Goal: Information Seeking & Learning: Find contact information

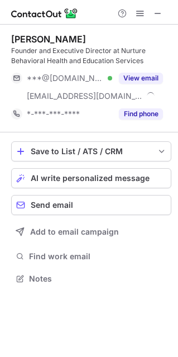
scroll to position [271, 178]
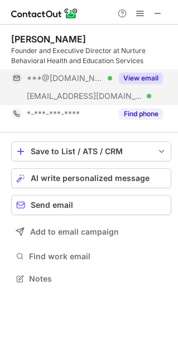
click at [134, 73] on button "View email" at bounding box center [141, 78] width 44 height 11
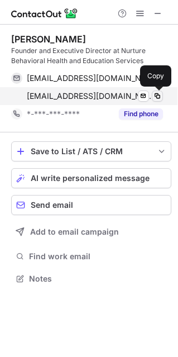
click at [157, 96] on span at bounding box center [157, 96] width 9 height 9
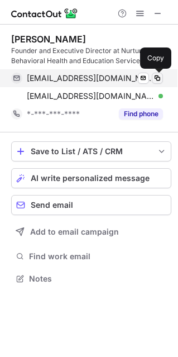
click at [155, 79] on span at bounding box center [157, 78] width 9 height 9
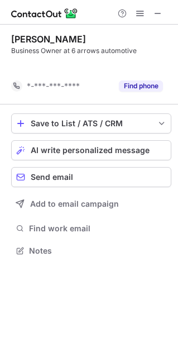
scroll to position [225, 178]
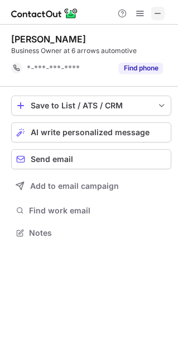
click at [158, 16] on span at bounding box center [158, 13] width 9 height 9
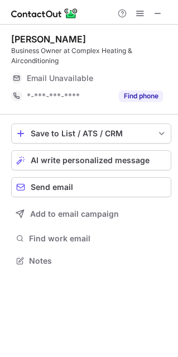
scroll to position [253, 178]
click at [155, 12] on span at bounding box center [158, 13] width 9 height 9
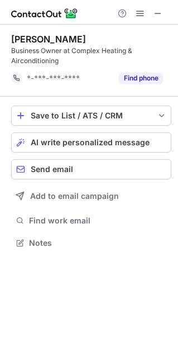
scroll to position [235, 178]
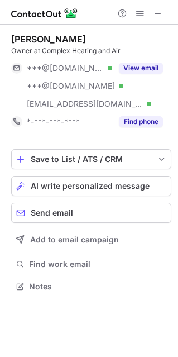
scroll to position [279, 178]
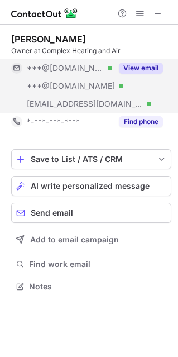
click at [133, 65] on button "View email" at bounding box center [141, 68] width 44 height 11
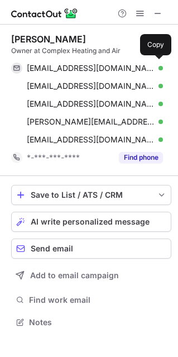
scroll to position [314, 178]
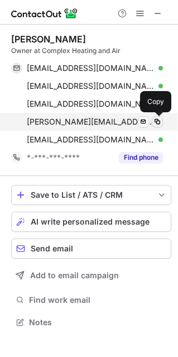
click at [155, 121] on span at bounding box center [157, 121] width 9 height 9
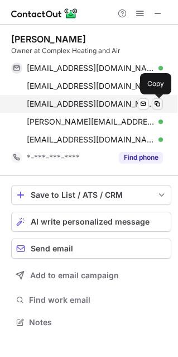
click at [160, 105] on span at bounding box center [157, 104] width 9 height 9
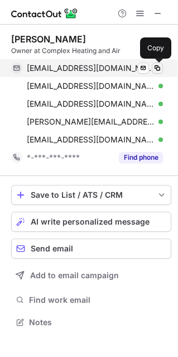
click at [157, 68] on span at bounding box center [157, 68] width 9 height 9
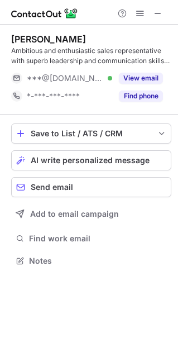
scroll to position [253, 178]
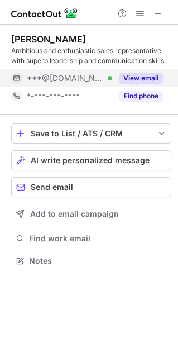
click at [138, 81] on button "View email" at bounding box center [141, 78] width 44 height 11
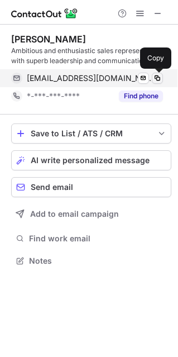
click at [155, 79] on span at bounding box center [157, 78] width 9 height 9
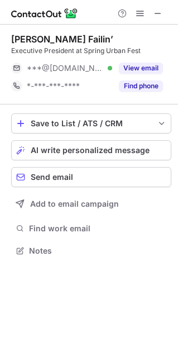
scroll to position [243, 178]
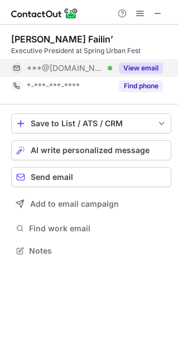
click at [140, 67] on button "View email" at bounding box center [141, 68] width 44 height 11
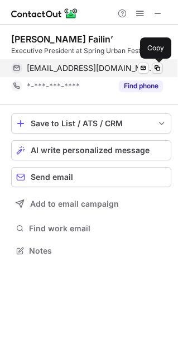
click at [157, 68] on span at bounding box center [157, 68] width 9 height 9
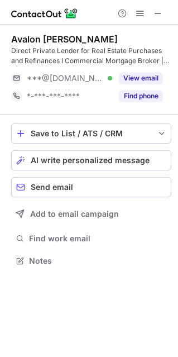
scroll to position [253, 178]
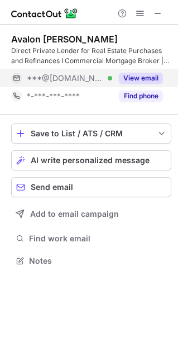
click at [144, 82] on button "View email" at bounding box center [141, 78] width 44 height 11
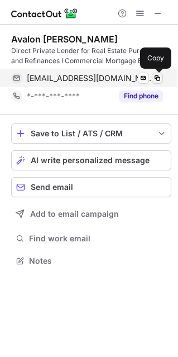
click at [157, 79] on span at bounding box center [157, 78] width 9 height 9
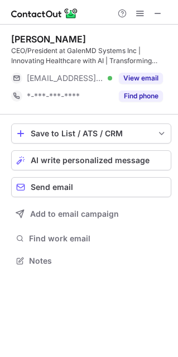
scroll to position [253, 178]
click at [158, 12] on span at bounding box center [158, 13] width 9 height 9
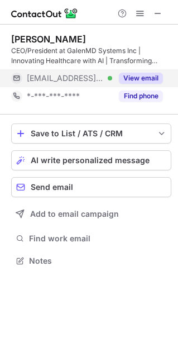
click at [147, 80] on button "View email" at bounding box center [141, 78] width 44 height 11
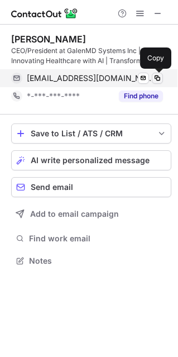
click at [153, 78] on span at bounding box center [157, 78] width 9 height 9
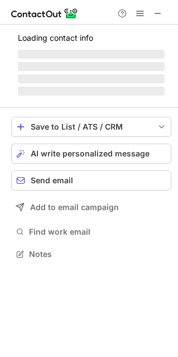
scroll to position [243, 178]
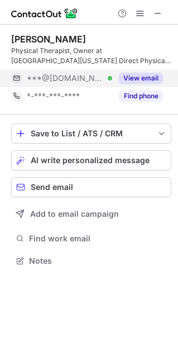
click at [131, 79] on button "View email" at bounding box center [141, 78] width 44 height 11
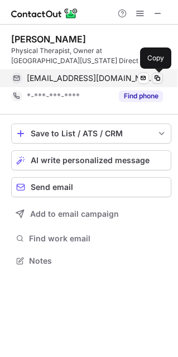
click at [154, 77] on span at bounding box center [157, 78] width 9 height 9
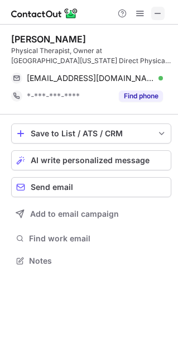
click at [159, 11] on span at bounding box center [158, 13] width 9 height 9
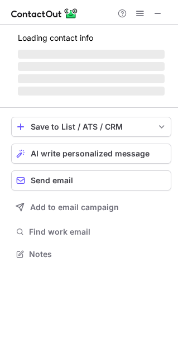
scroll to position [253, 178]
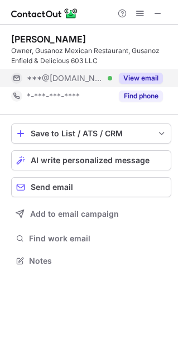
click at [142, 80] on button "View email" at bounding box center [141, 78] width 44 height 11
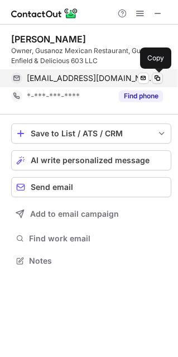
click at [154, 77] on span at bounding box center [157, 78] width 9 height 9
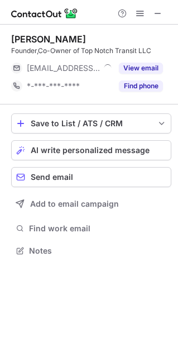
scroll to position [243, 178]
click at [153, 11] on button at bounding box center [158, 13] width 13 height 13
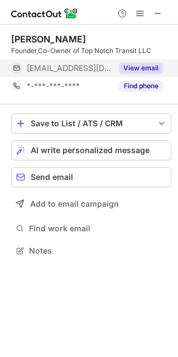
click at [154, 64] on button "View email" at bounding box center [141, 68] width 44 height 11
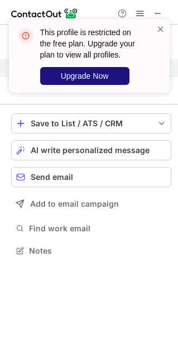
click at [107, 78] on span "Upgrade Now" at bounding box center [85, 76] width 48 height 9
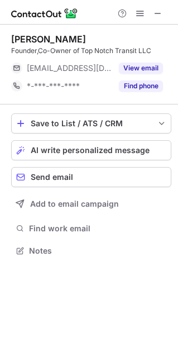
click at [136, 69] on button "View email" at bounding box center [141, 68] width 44 height 11
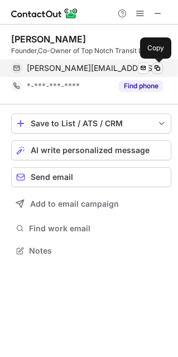
click at [153, 67] on span at bounding box center [157, 68] width 9 height 9
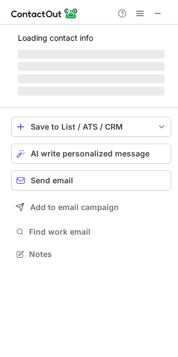
scroll to position [271, 178]
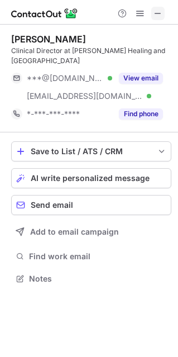
click at [160, 11] on span at bounding box center [158, 13] width 9 height 9
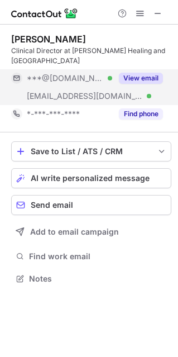
click at [142, 77] on button "View email" at bounding box center [141, 78] width 44 height 11
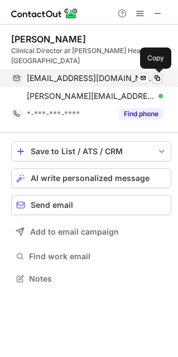
click at [154, 77] on span at bounding box center [157, 78] width 9 height 9
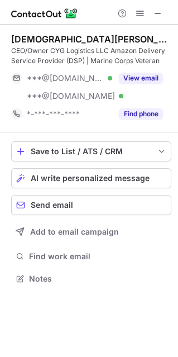
scroll to position [271, 178]
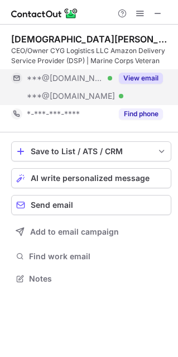
click at [134, 80] on button "View email" at bounding box center [141, 78] width 44 height 11
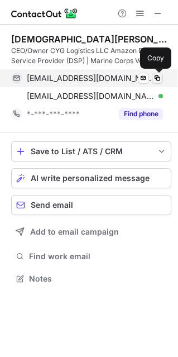
click at [158, 81] on span at bounding box center [157, 78] width 9 height 9
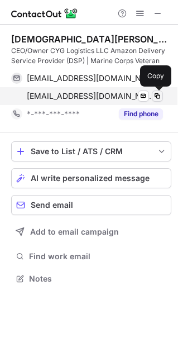
click at [158, 100] on span at bounding box center [157, 96] width 9 height 9
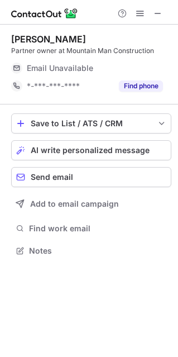
scroll to position [243, 178]
click at [157, 16] on span at bounding box center [158, 13] width 9 height 9
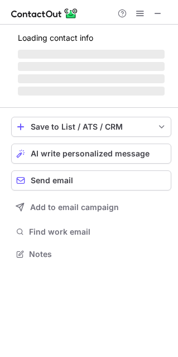
scroll to position [253, 178]
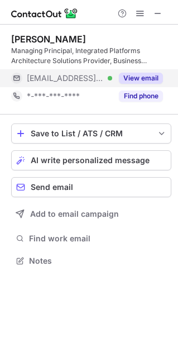
click at [138, 75] on button "View email" at bounding box center [141, 78] width 44 height 11
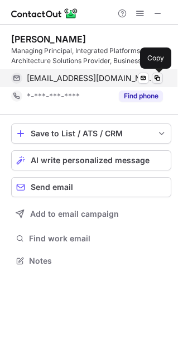
click at [153, 76] on span at bounding box center [157, 78] width 9 height 9
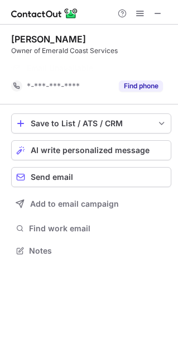
scroll to position [225, 178]
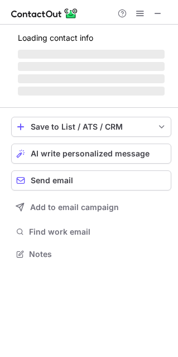
scroll to position [243, 178]
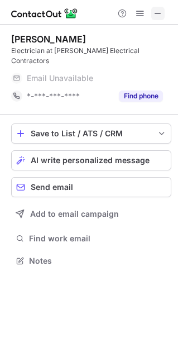
click at [163, 8] on button at bounding box center [158, 13] width 13 height 13
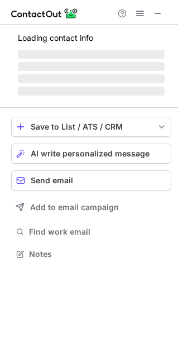
scroll to position [261, 178]
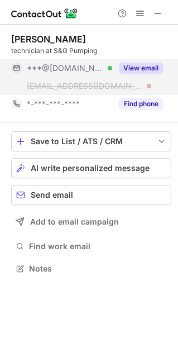
click at [128, 69] on button "View email" at bounding box center [141, 68] width 44 height 11
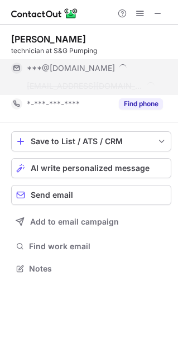
scroll to position [279, 178]
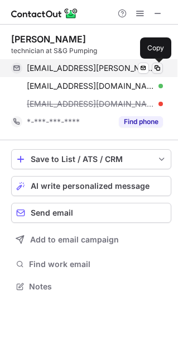
click at [155, 67] on span at bounding box center [157, 68] width 9 height 9
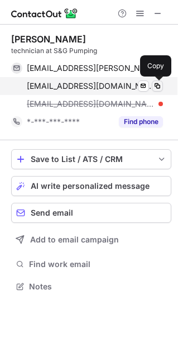
click at [157, 87] on span at bounding box center [157, 86] width 9 height 9
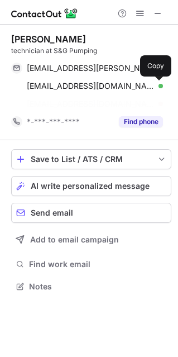
scroll to position [261, 178]
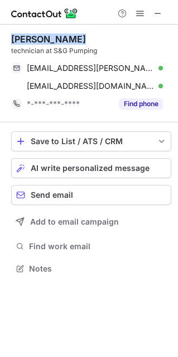
drag, startPoint x: 82, startPoint y: 33, endPoint x: 12, endPoint y: 30, distance: 70.0
click at [12, 31] on div "Marc Valverde technician at S&G Pumping marc.valverde@yahoo.com Verified Send e…" at bounding box center [91, 74] width 161 height 98
copy div "Marc Valverde"
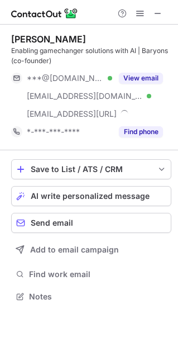
scroll to position [289, 178]
click at [156, 11] on span at bounding box center [158, 13] width 9 height 9
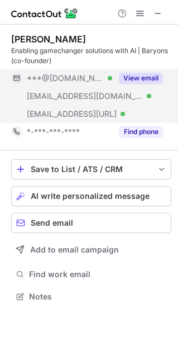
click at [143, 76] on button "View email" at bounding box center [141, 78] width 44 height 11
click at [112, 76] on div "***@[DOMAIN_NAME] Verified" at bounding box center [70, 78] width 86 height 10
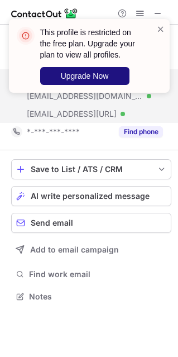
click at [95, 78] on span "Upgrade Now" at bounding box center [85, 76] width 48 height 9
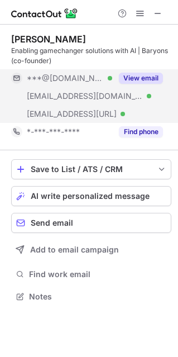
click at [140, 76] on button "View email" at bounding box center [141, 78] width 44 height 11
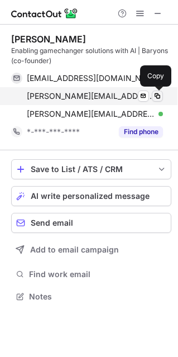
click at [163, 97] on button at bounding box center [157, 96] width 11 height 11
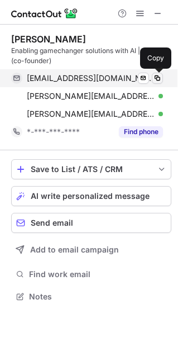
click at [155, 78] on span at bounding box center [157, 78] width 9 height 9
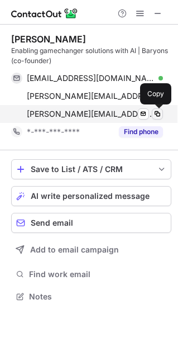
click at [158, 117] on span at bounding box center [157, 114] width 9 height 9
